Goal: Communication & Community: Share content

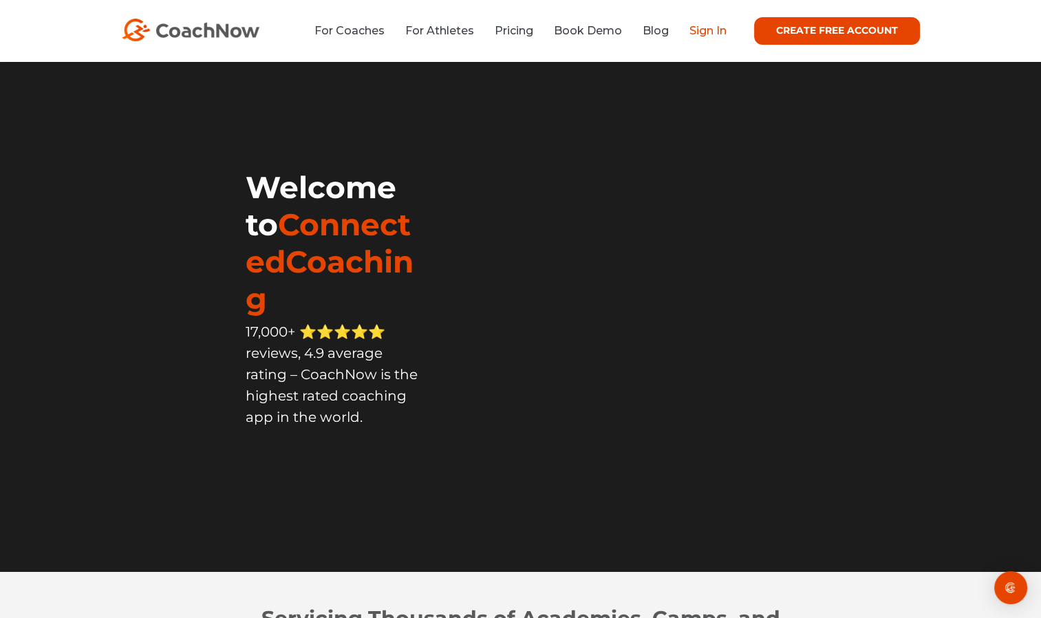
click at [695, 31] on link "Sign In" at bounding box center [707, 30] width 37 height 13
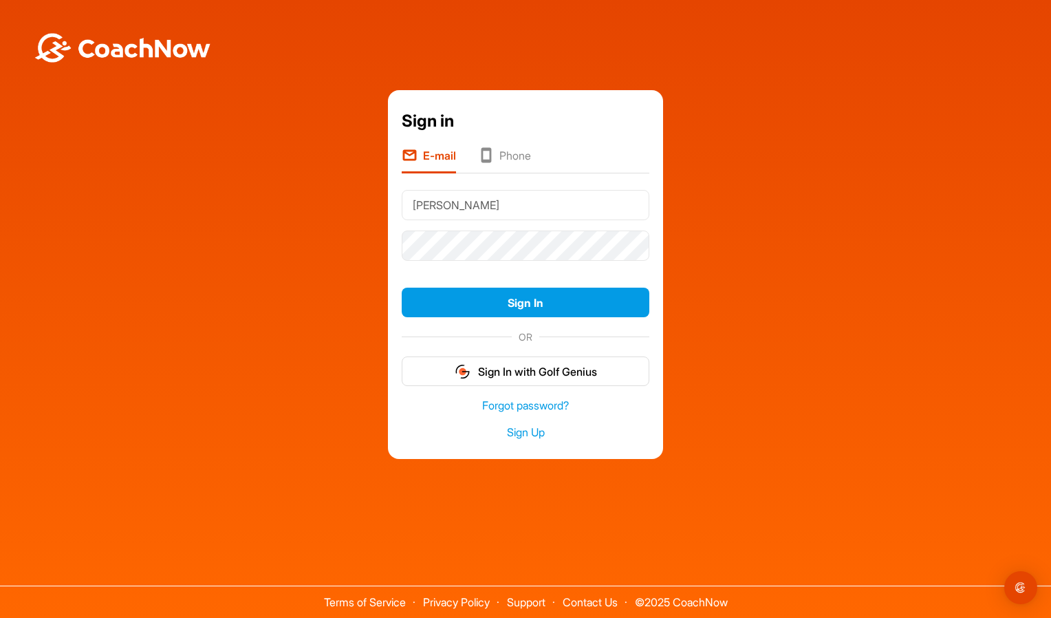
type input "[EMAIL_ADDRESS][DOMAIN_NAME]"
click at [402, 288] on button "Sign In" at bounding box center [526, 303] width 248 height 30
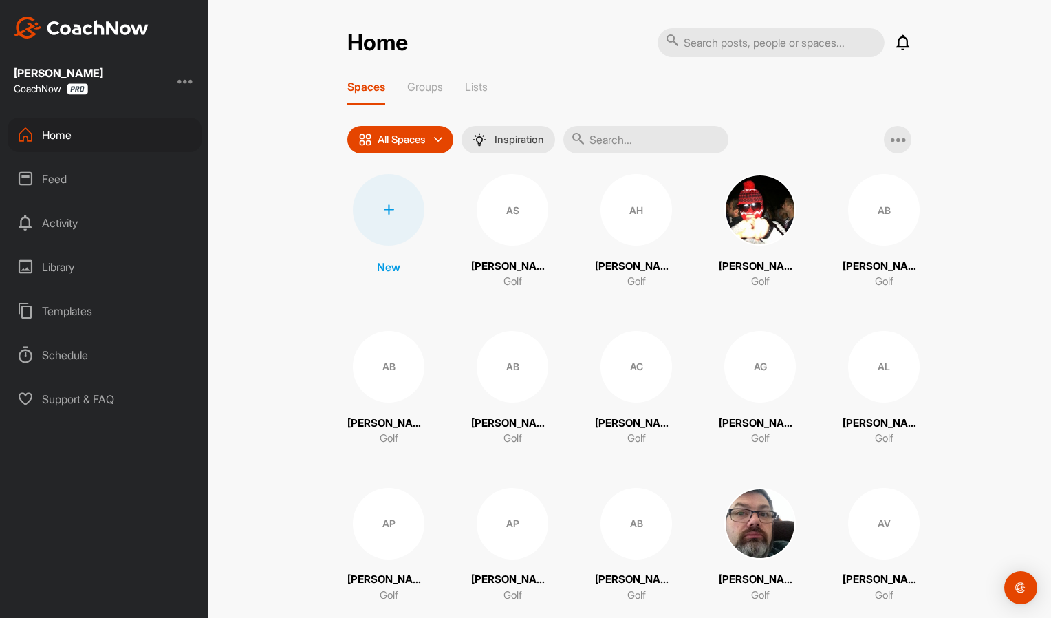
click at [616, 147] on input "text" at bounding box center [645, 140] width 165 height 28
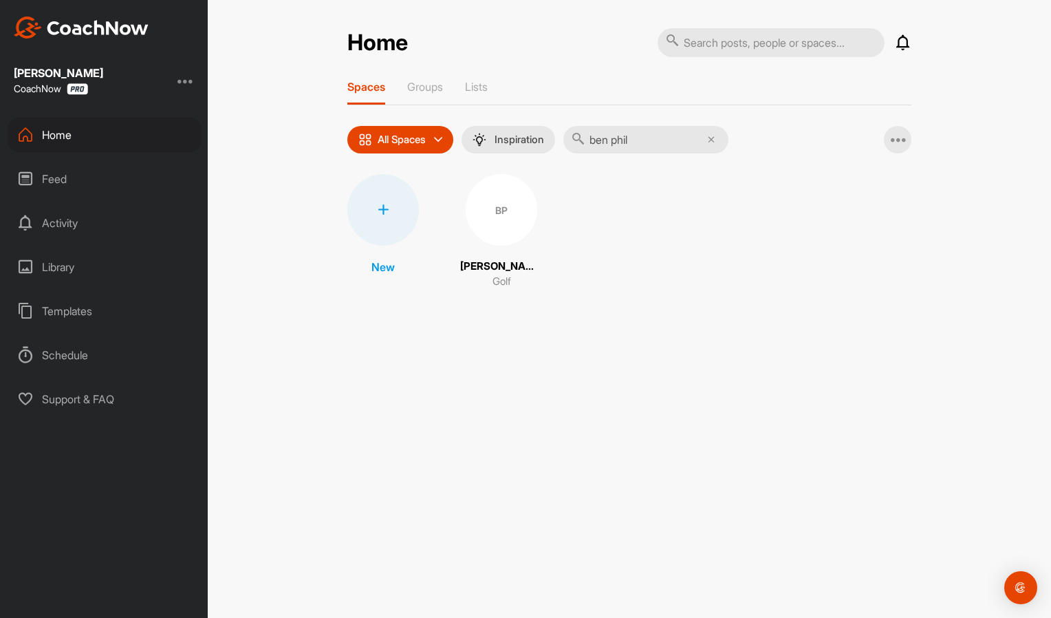
type input "ben phil"
click at [498, 217] on div "BP" at bounding box center [502, 210] width 72 height 72
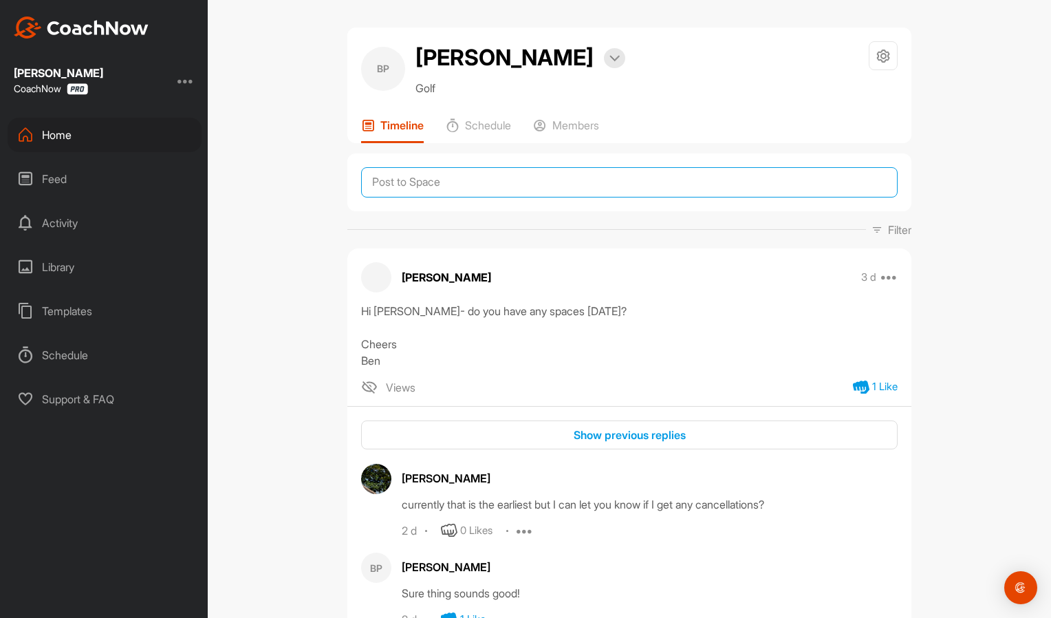
click at [478, 186] on textarea at bounding box center [629, 182] width 537 height 30
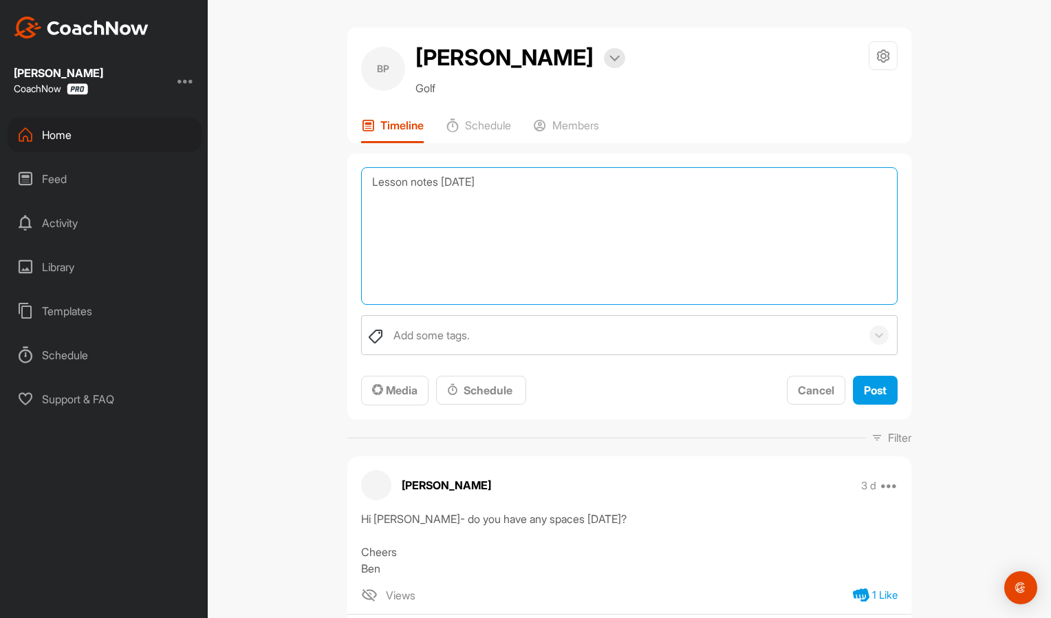
paste textarea "Full swing Driver - Tee the ball on a white tee peg - the lower tee help improv…"
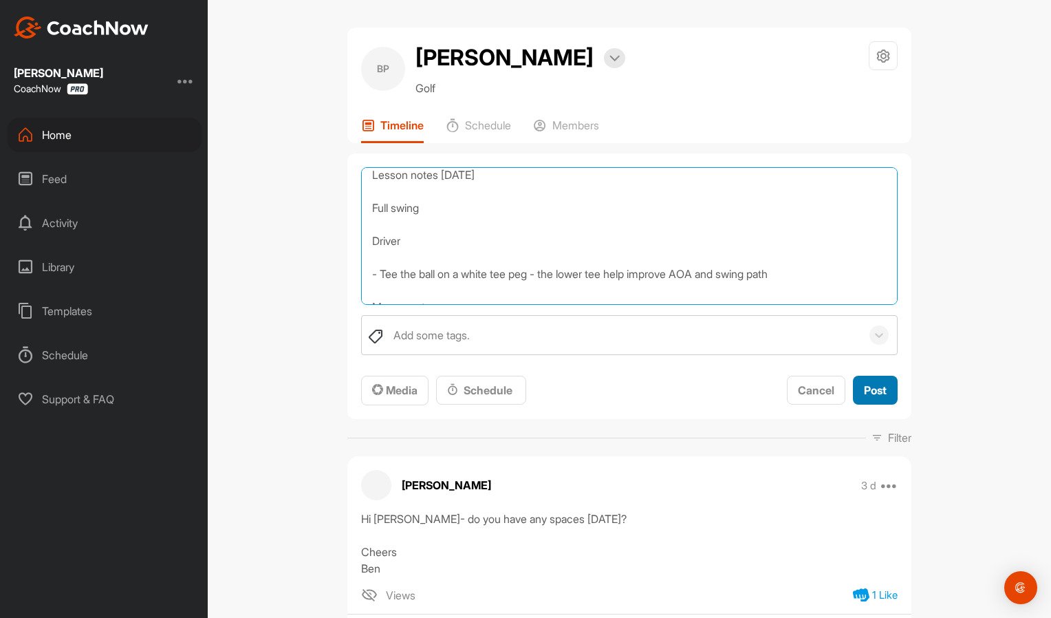
type textarea "Lesson notes [DATE] Full swing Driver - Tee the ball on a white tee peg - the l…"
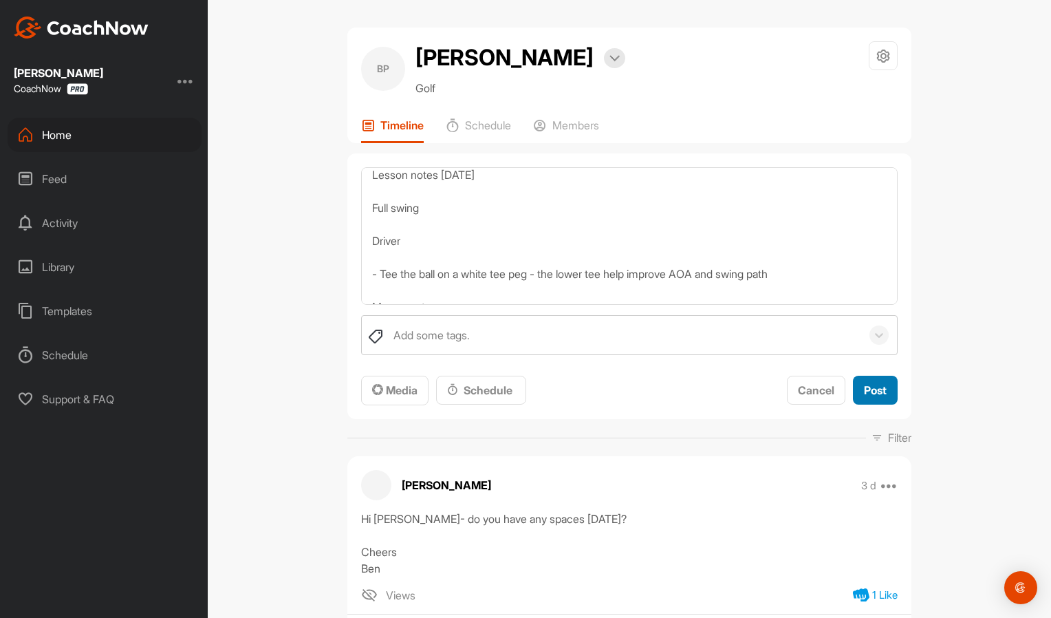
click at [867, 388] on span "Post" at bounding box center [875, 390] width 23 height 14
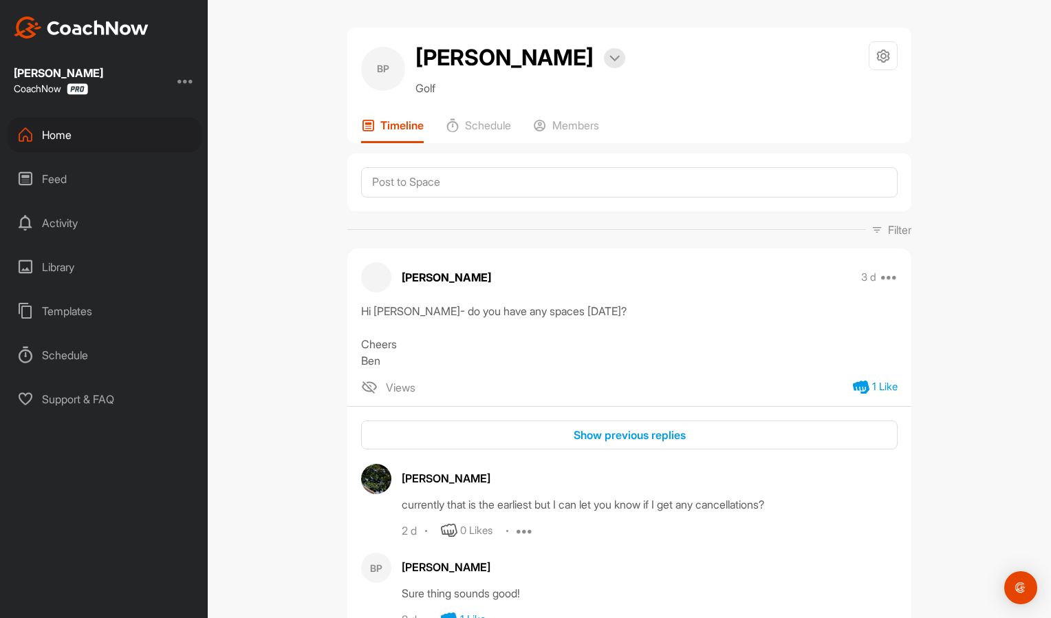
scroll to position [0, 0]
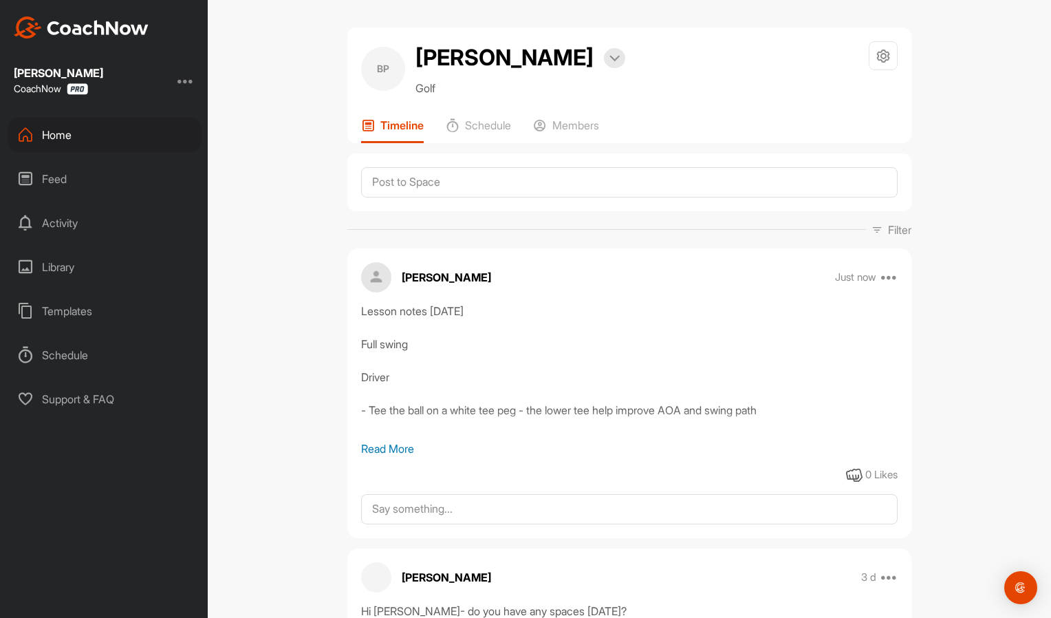
click at [96, 127] on div "Home" at bounding box center [105, 135] width 194 height 34
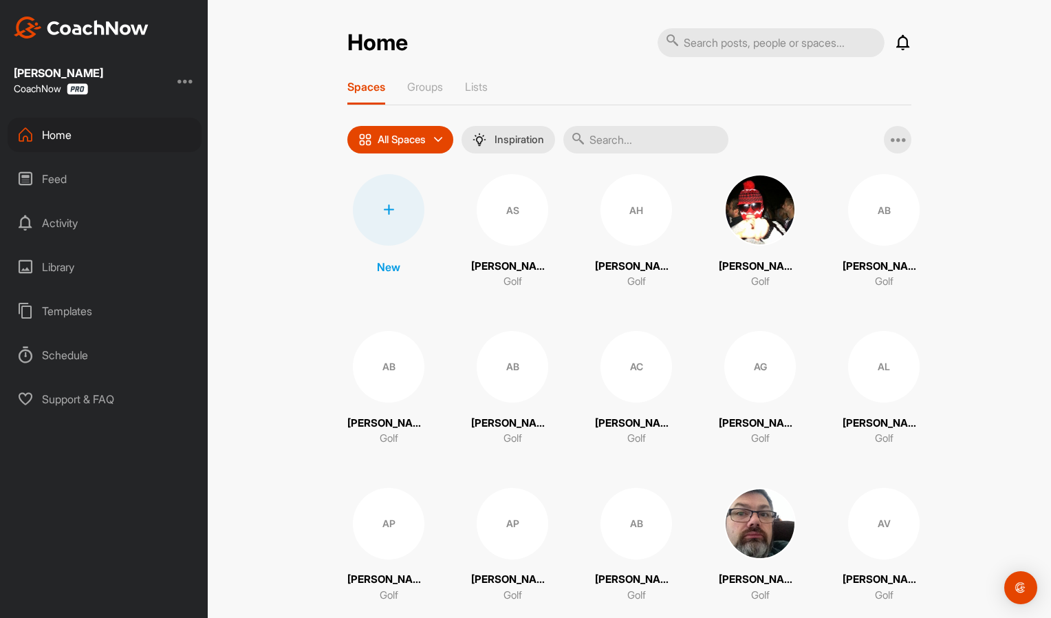
click at [601, 134] on input "text" at bounding box center [645, 140] width 165 height 28
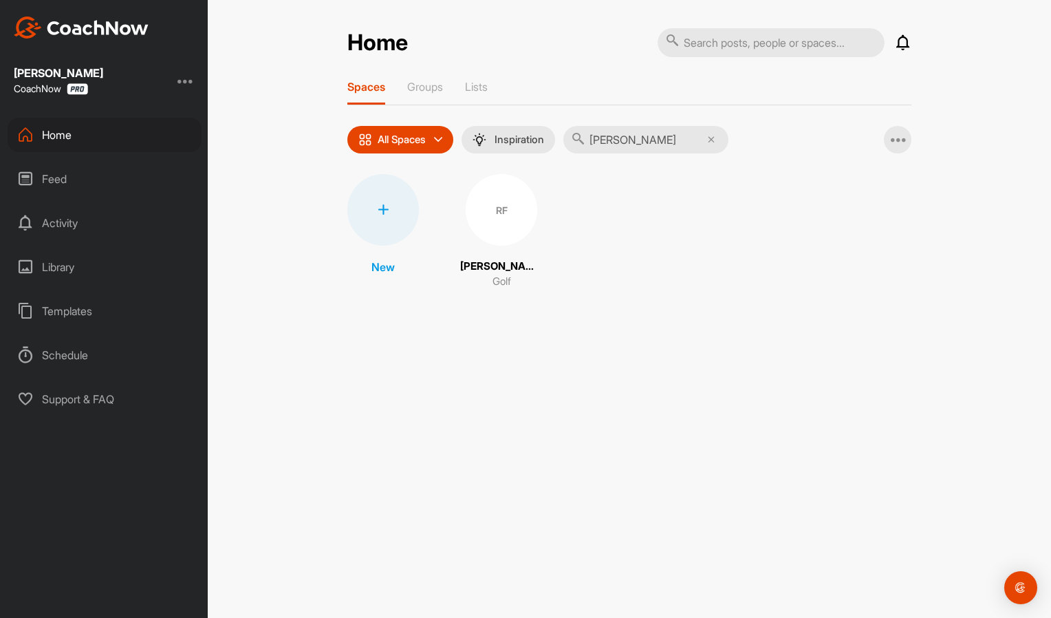
type input "[PERSON_NAME]"
click at [489, 220] on div "RF" at bounding box center [502, 210] width 72 height 72
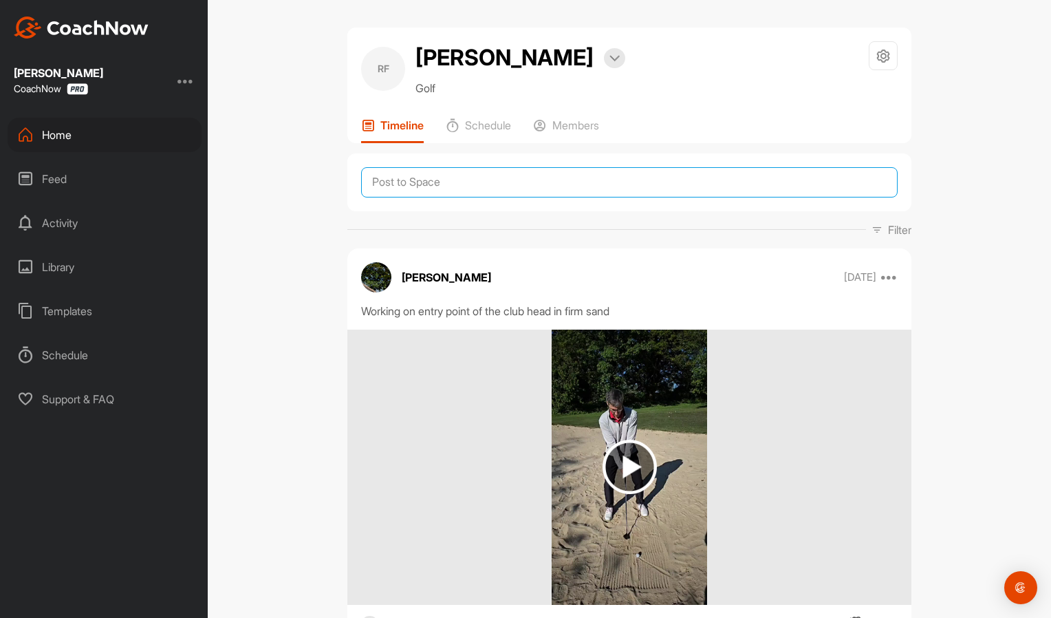
click at [471, 181] on textarea at bounding box center [629, 182] width 537 height 30
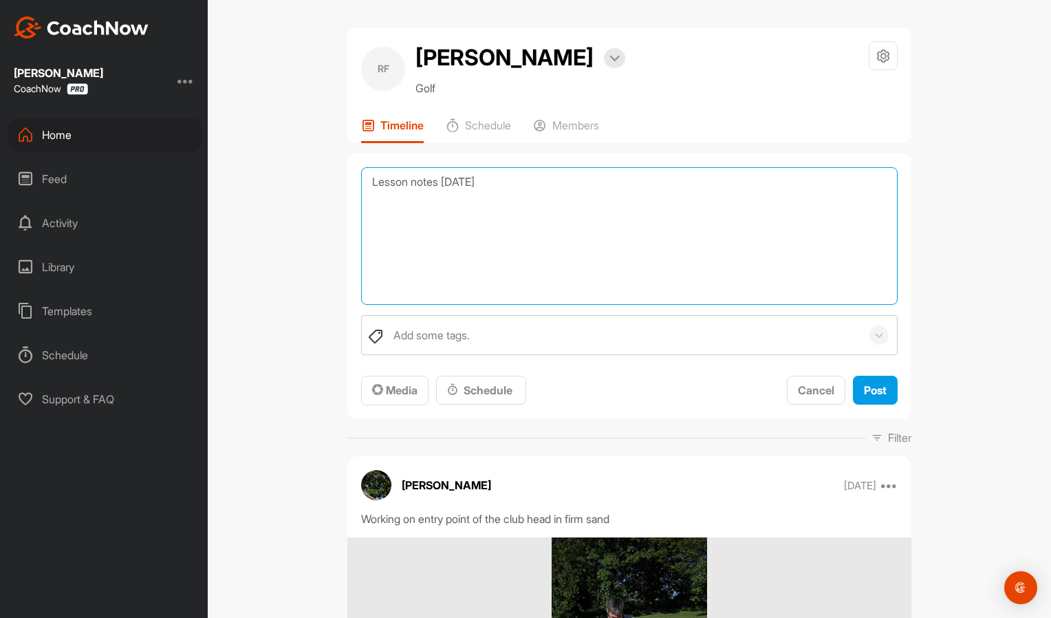
paste textarea "Full swing Set up - Less knee flex leaning forward from the hips/hip bend - Toe…"
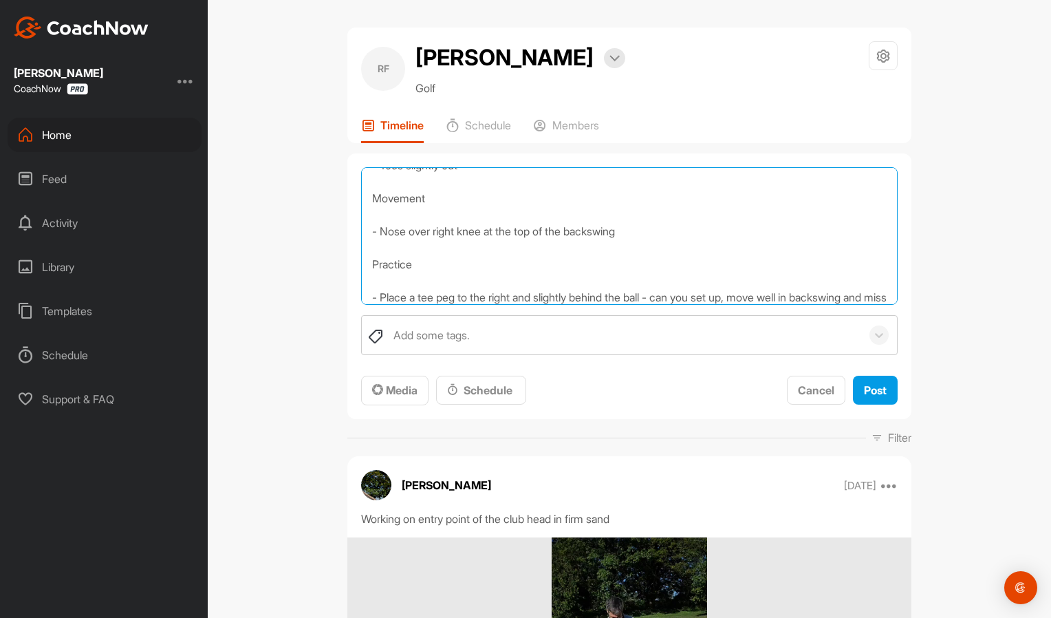
scroll to position [149, 0]
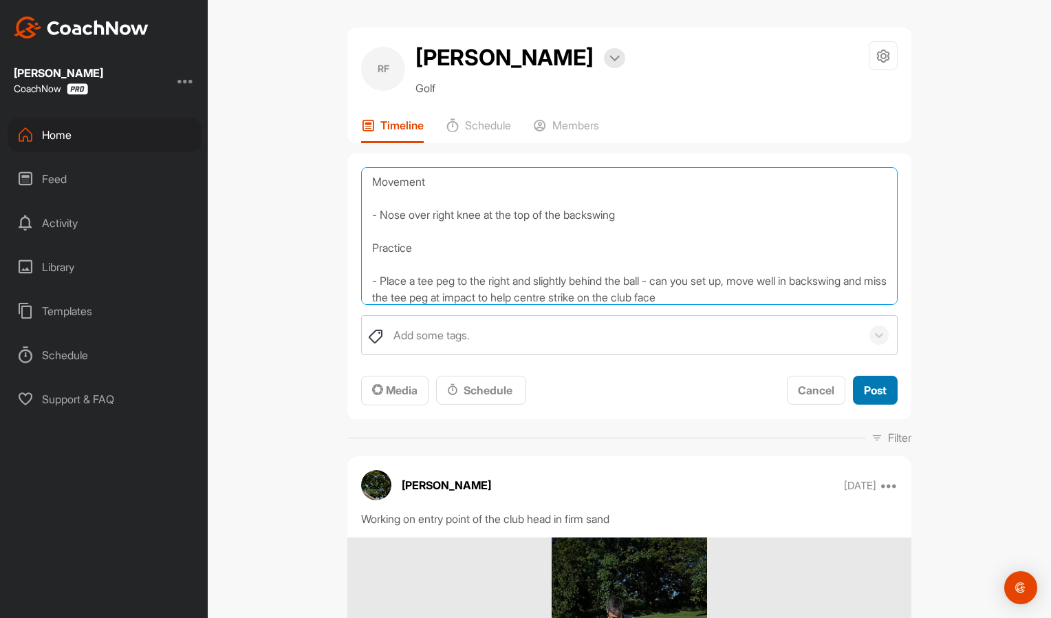
type textarea "Lesson notes [DATE] Full swing Set up - Less knee flex leaning forward from the…"
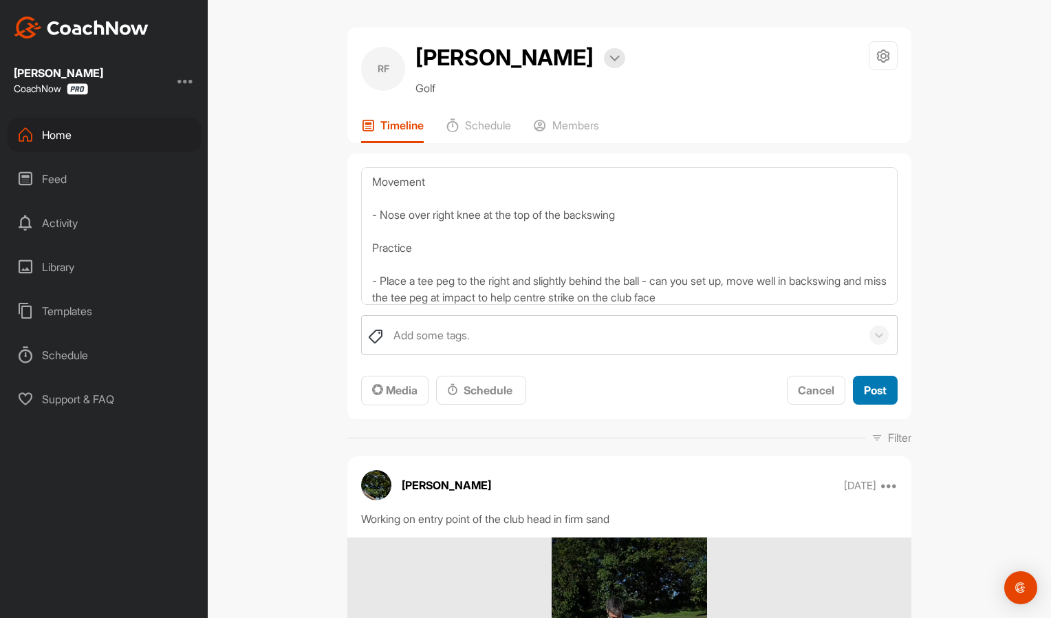
click at [872, 388] on span "Post" at bounding box center [875, 390] width 23 height 14
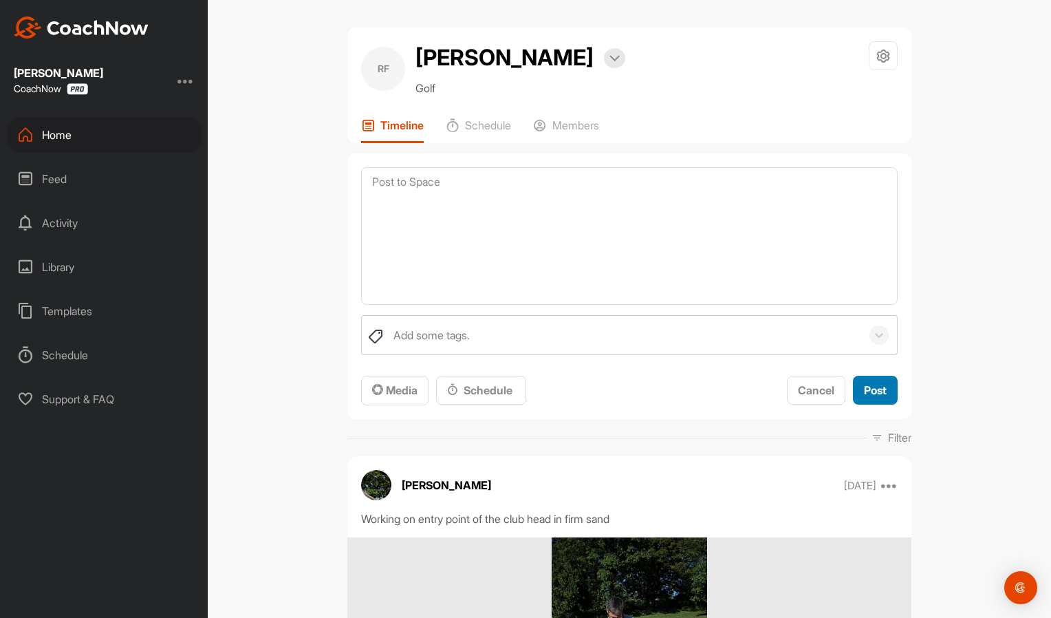
scroll to position [0, 0]
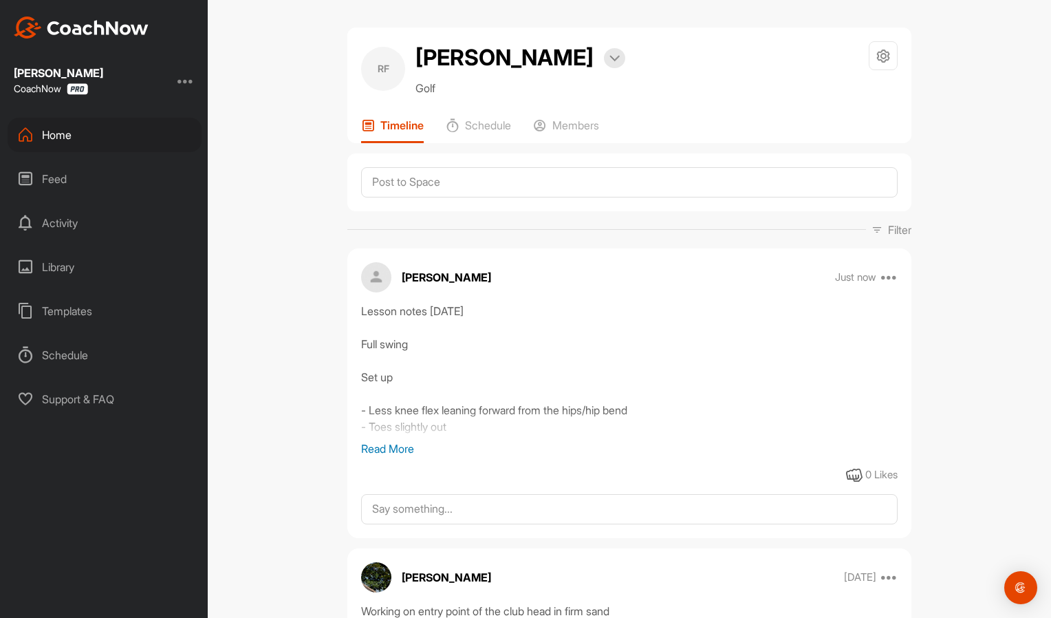
click at [89, 136] on div "Home" at bounding box center [105, 135] width 194 height 34
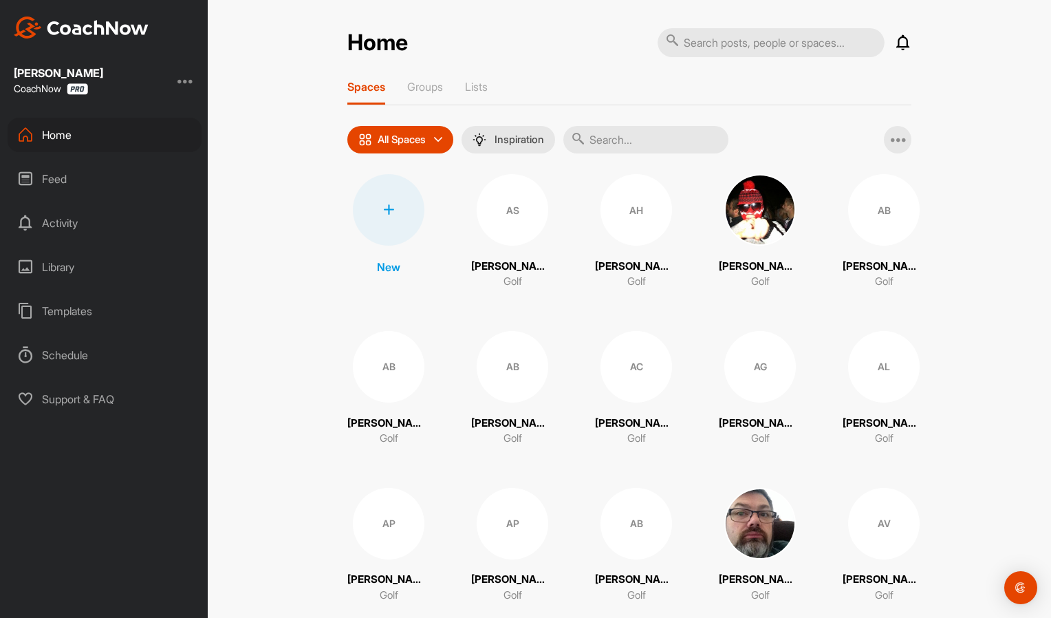
click at [594, 136] on input "text" at bounding box center [645, 140] width 165 height 28
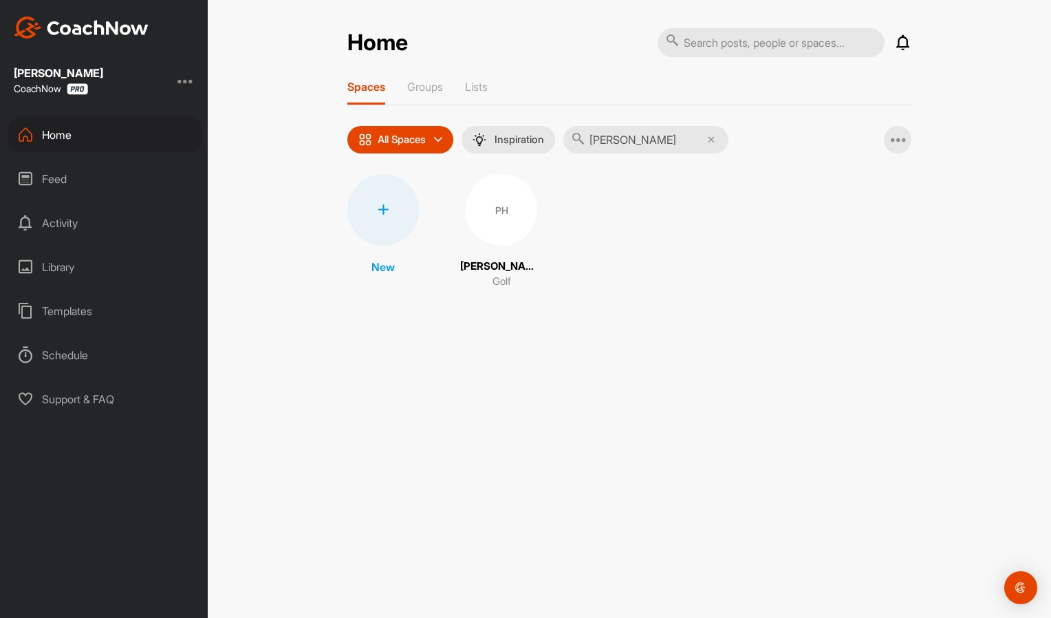
type input "[PERSON_NAME]"
click at [502, 204] on div "PH" at bounding box center [502, 210] width 72 height 72
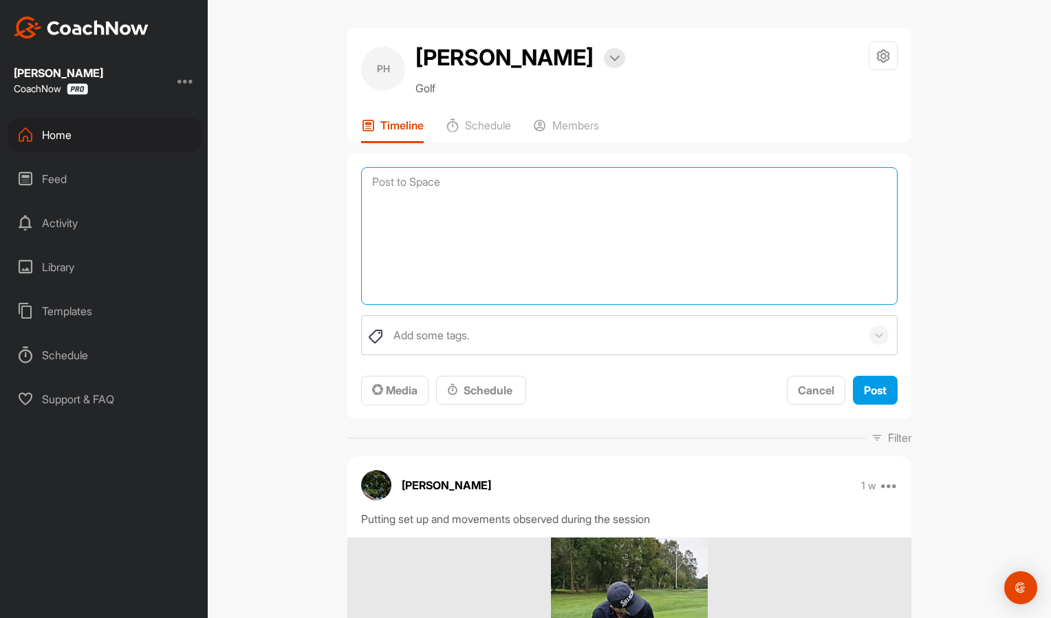
click at [488, 199] on textarea at bounding box center [629, 236] width 537 height 138
paste textarea "Wedges under 25 yards Baseline movement Club selection - 54 degree unless you n…"
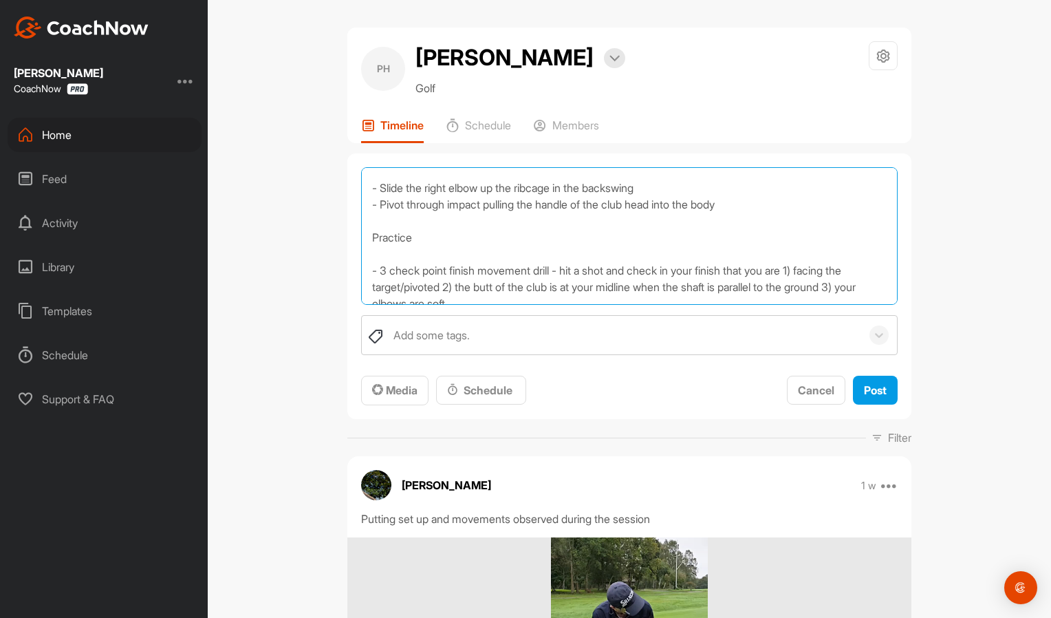
scroll to position [337, 0]
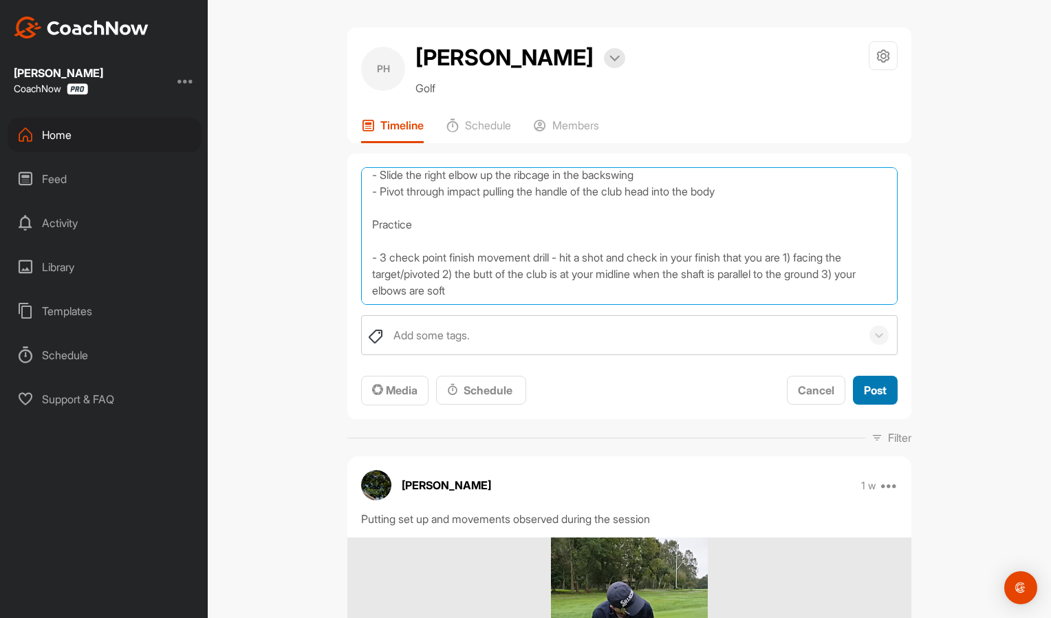
type textarea "Lesson notes [DATE] Wedges under 25 yards Baseline movement Club selection - 54…"
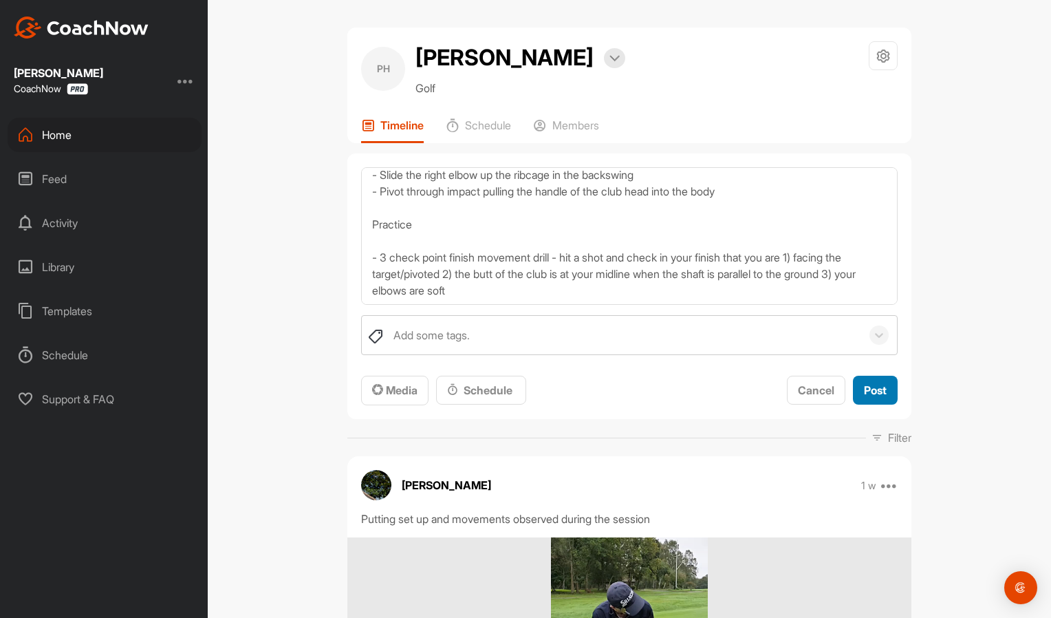
click at [878, 398] on div "Post" at bounding box center [875, 390] width 23 height 17
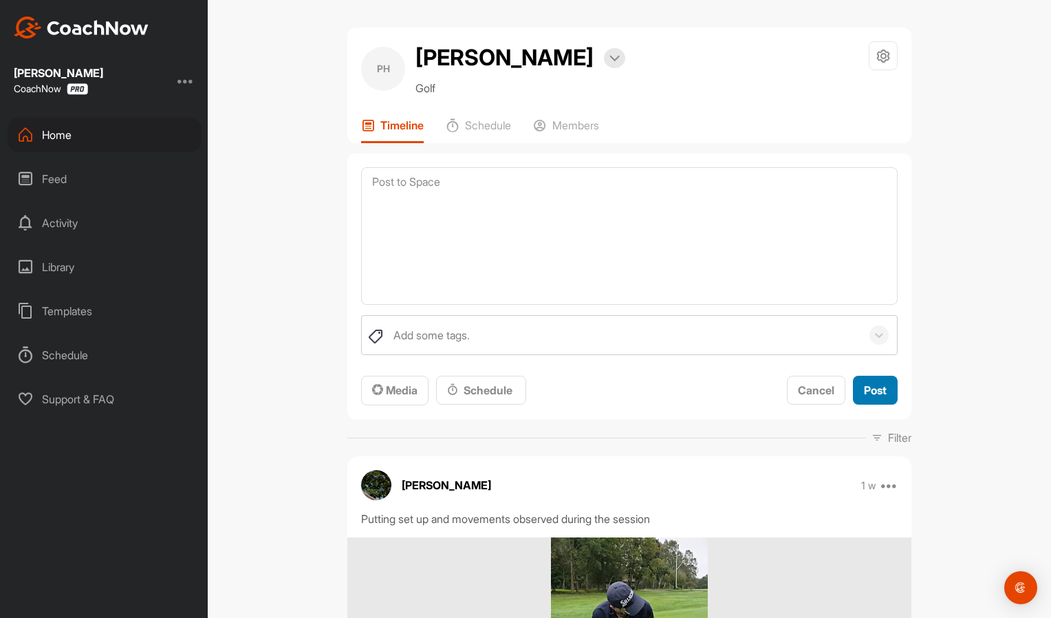
scroll to position [0, 0]
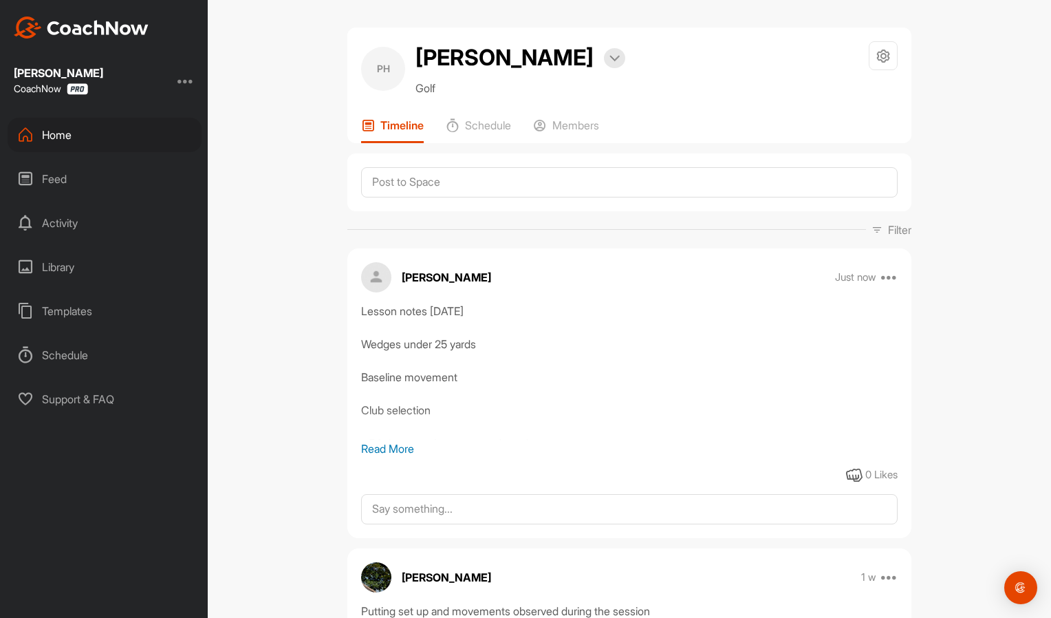
click at [89, 138] on div "Home" at bounding box center [105, 135] width 194 height 34
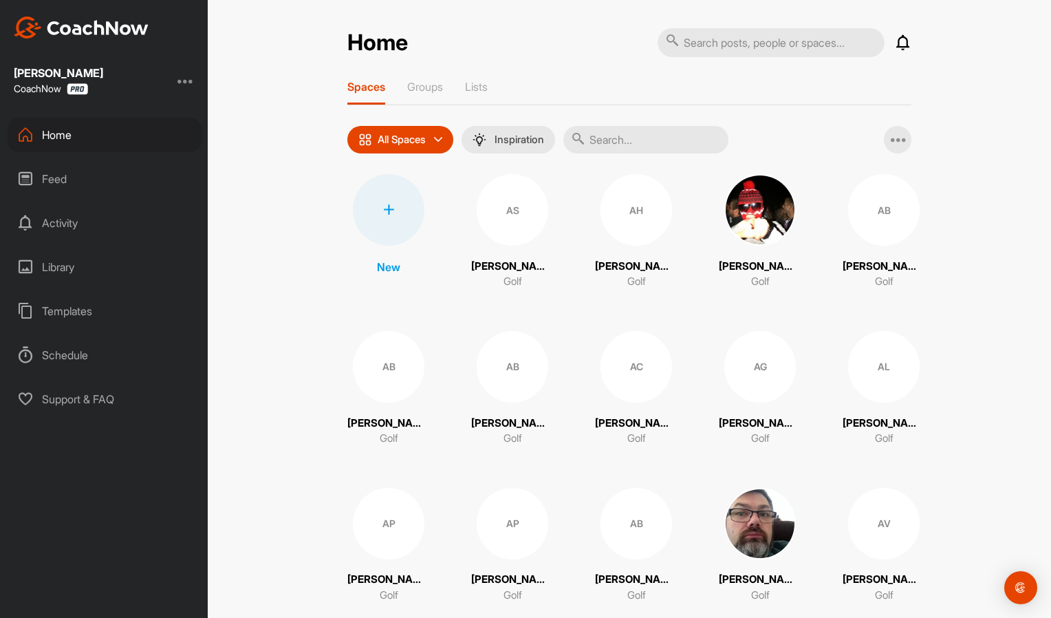
click at [616, 133] on input "text" at bounding box center [645, 140] width 165 height 28
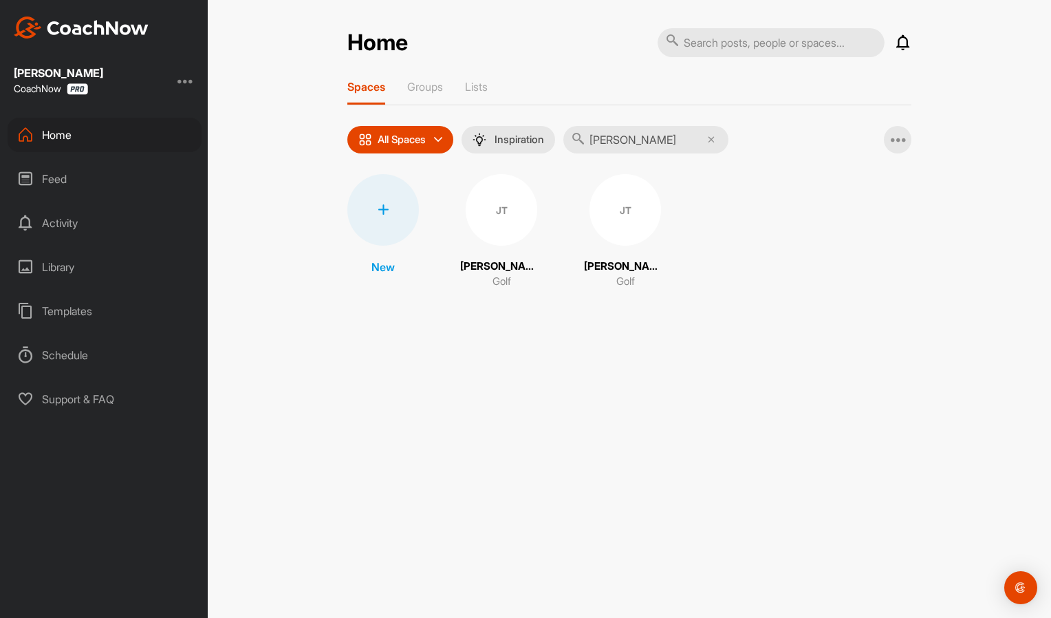
type input "[PERSON_NAME]"
click at [495, 221] on div "JT" at bounding box center [502, 210] width 72 height 72
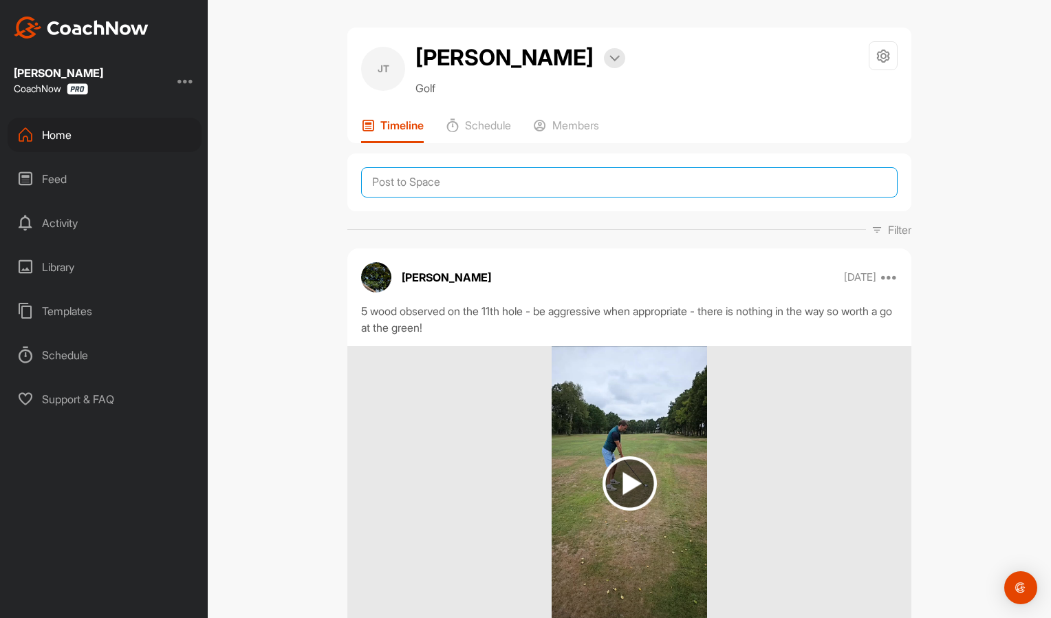
click at [498, 191] on textarea at bounding box center [629, 182] width 537 height 30
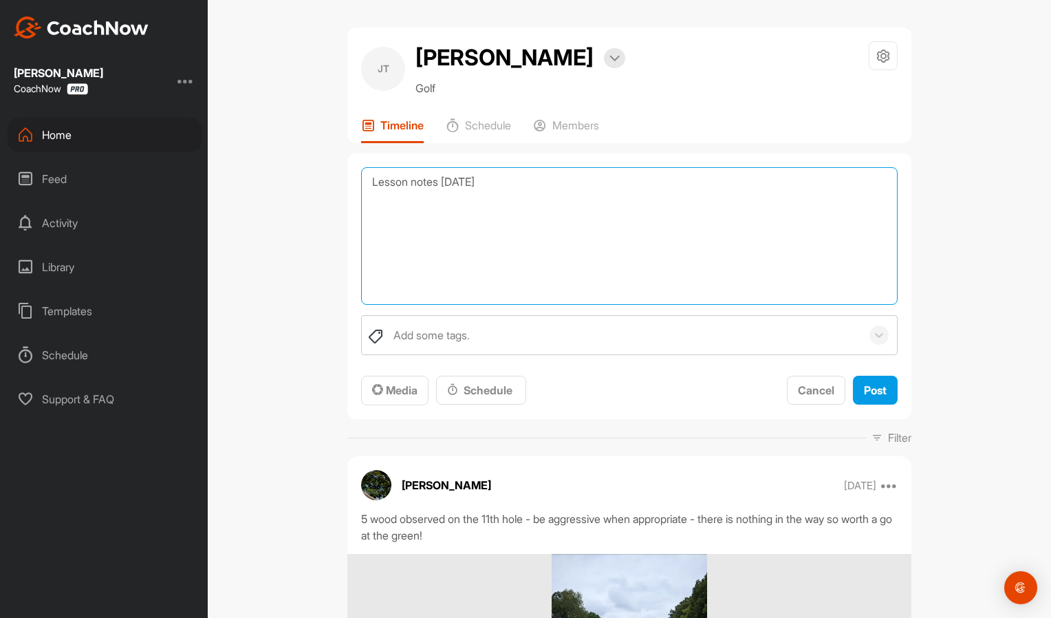
paste textarea "On course [GEOGRAPHIC_DATA] Set up - Lean with the slope Movement - Due to the …"
type textarea "Lesson notes [DATE] On course [GEOGRAPHIC_DATA] Set up - Lean with the slope Mo…"
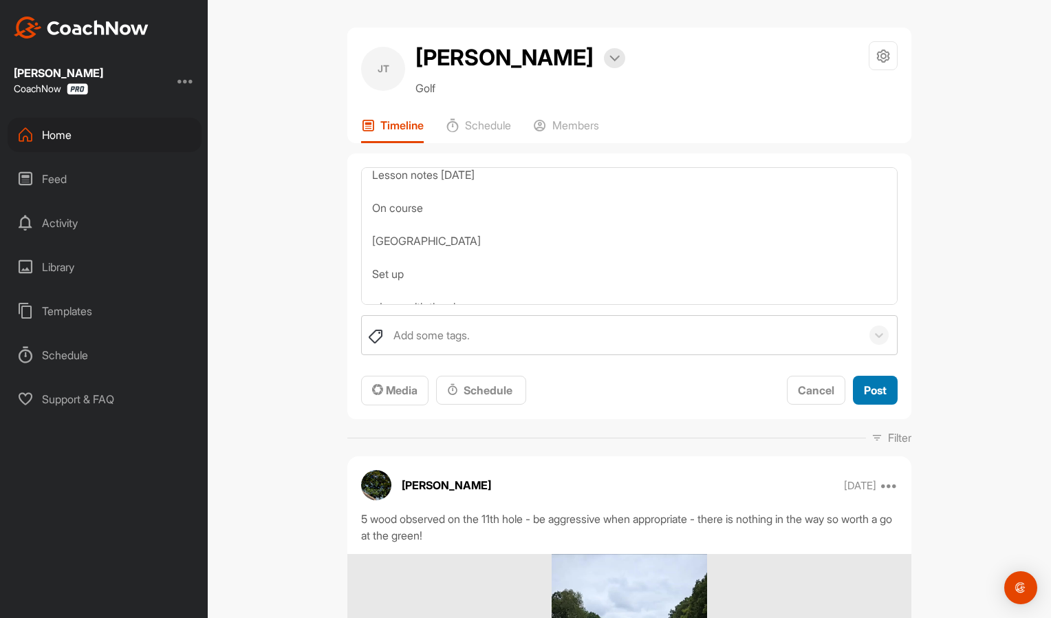
click at [866, 379] on button "Post" at bounding box center [875, 391] width 45 height 30
